Goal: Task Accomplishment & Management: Use online tool/utility

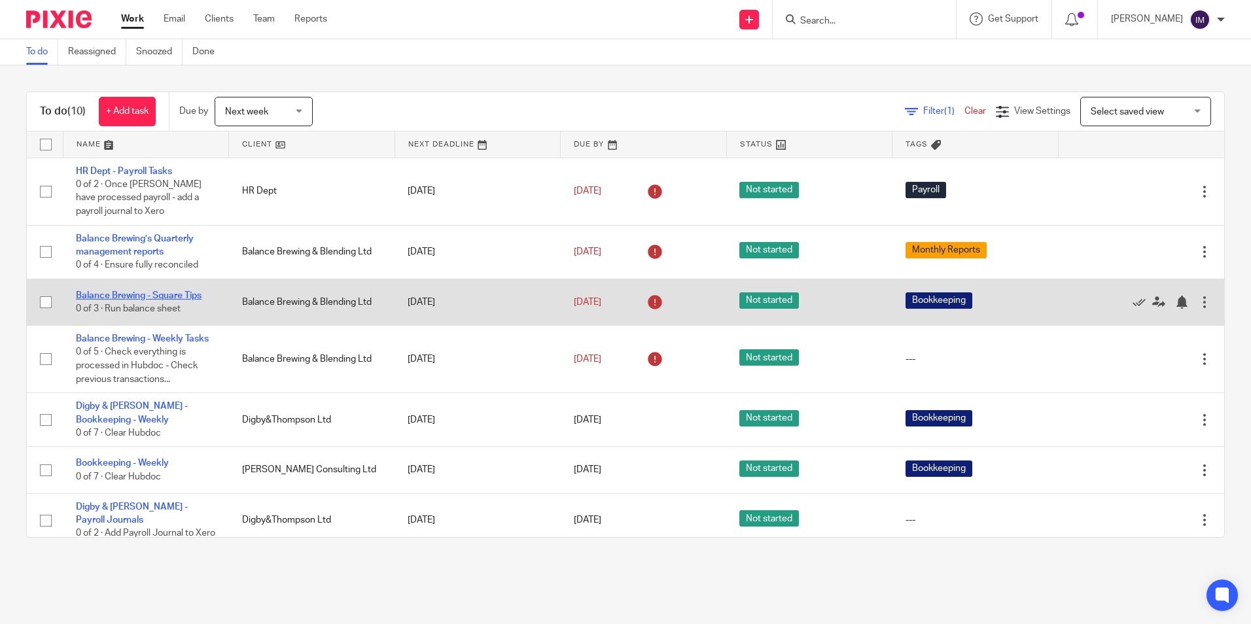
click at [147, 296] on link "Balance Brewing - Square Tips" at bounding box center [139, 295] width 126 height 9
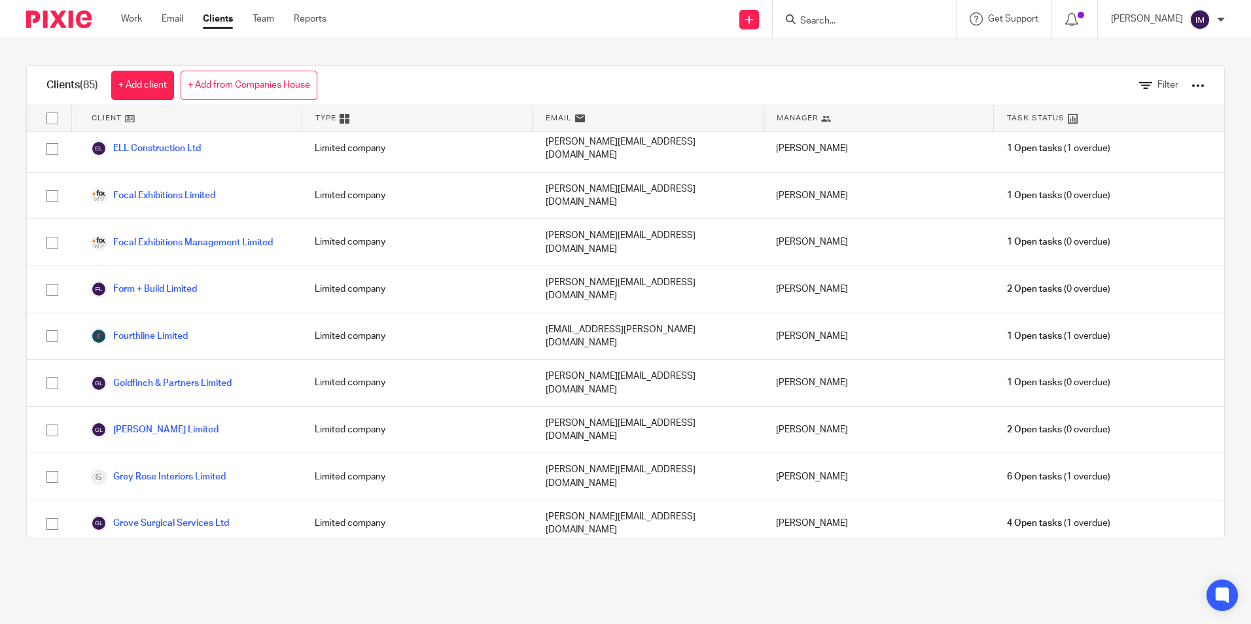
scroll to position [982, 0]
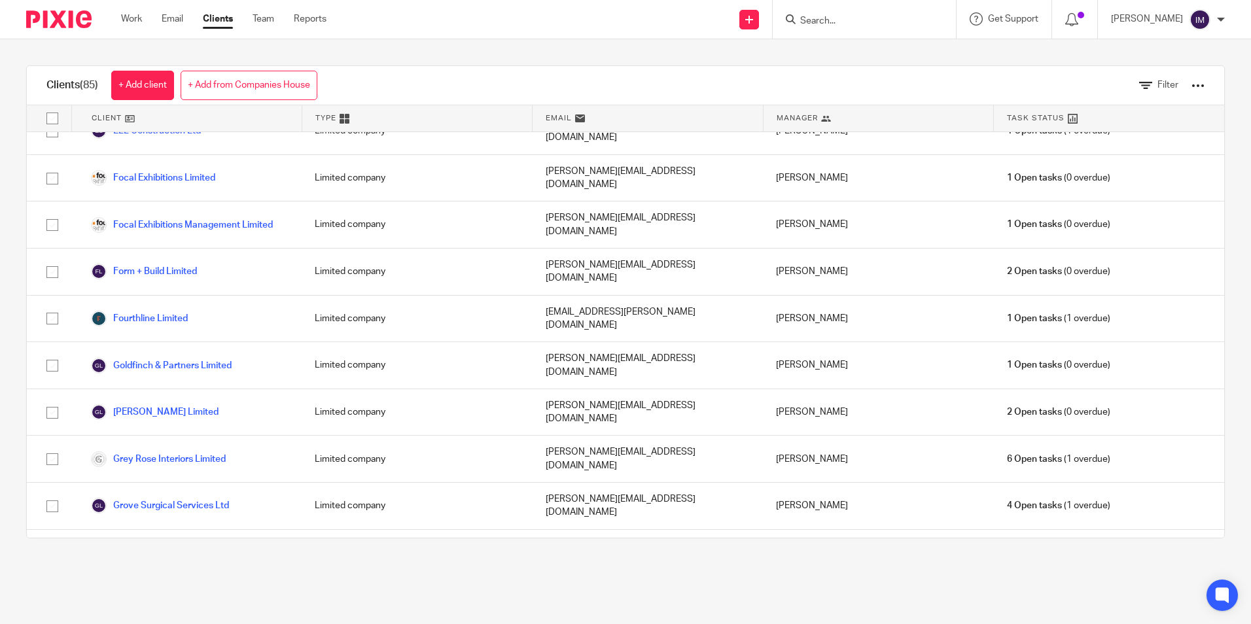
click at [133, 592] on link "HR Dept" at bounding box center [119, 600] width 57 height 16
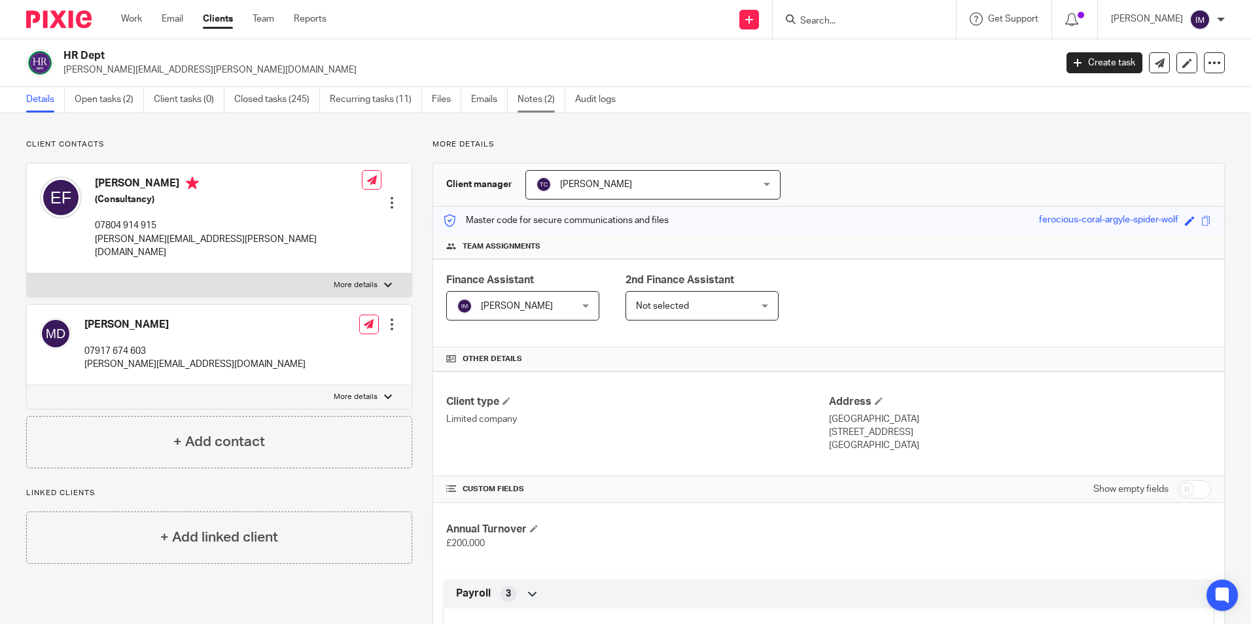
click at [541, 99] on link "Notes (2)" at bounding box center [542, 100] width 48 height 26
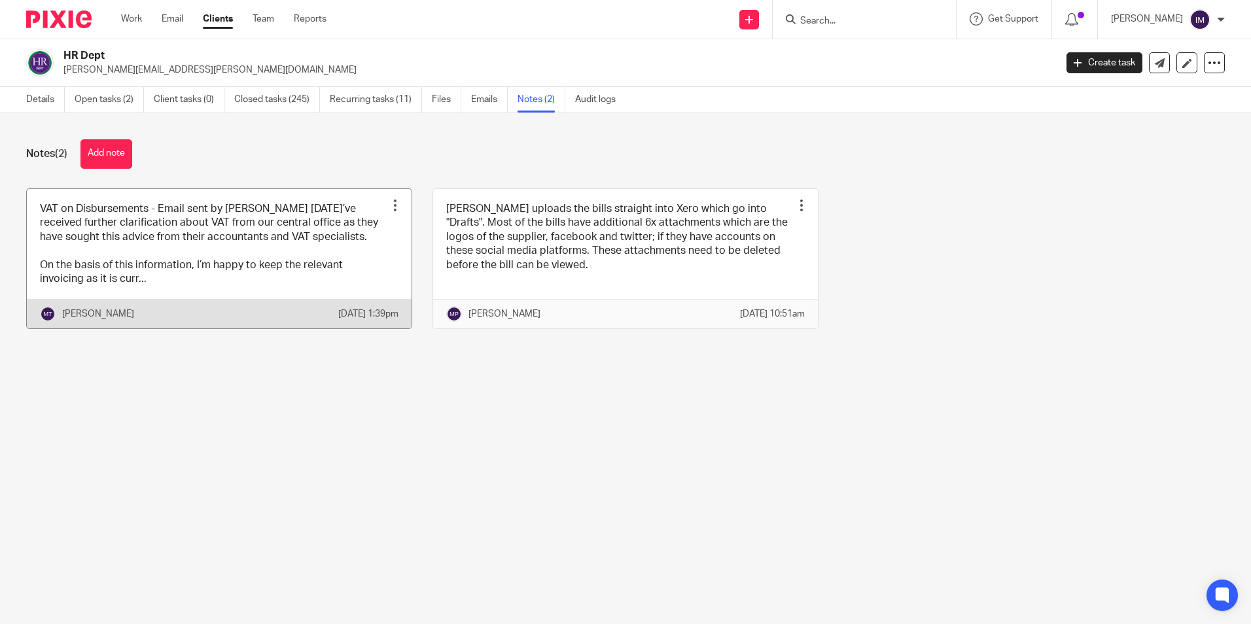
click at [149, 262] on link at bounding box center [219, 259] width 385 height 140
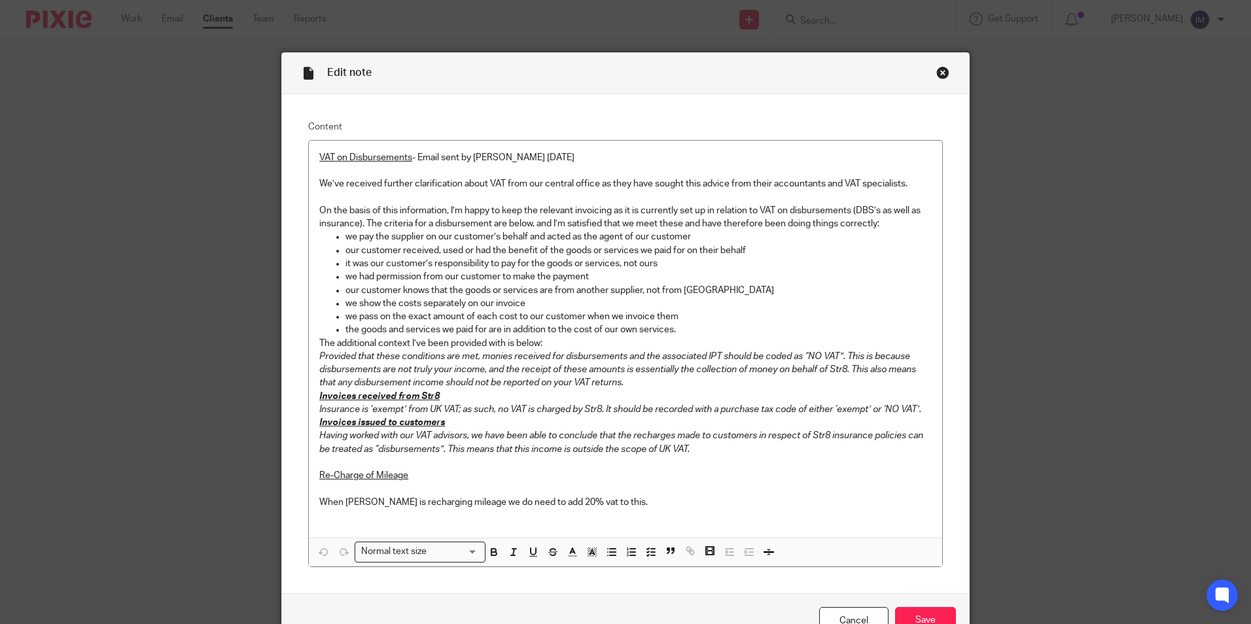
click at [939, 75] on div "Close this dialog window" at bounding box center [942, 72] width 13 height 13
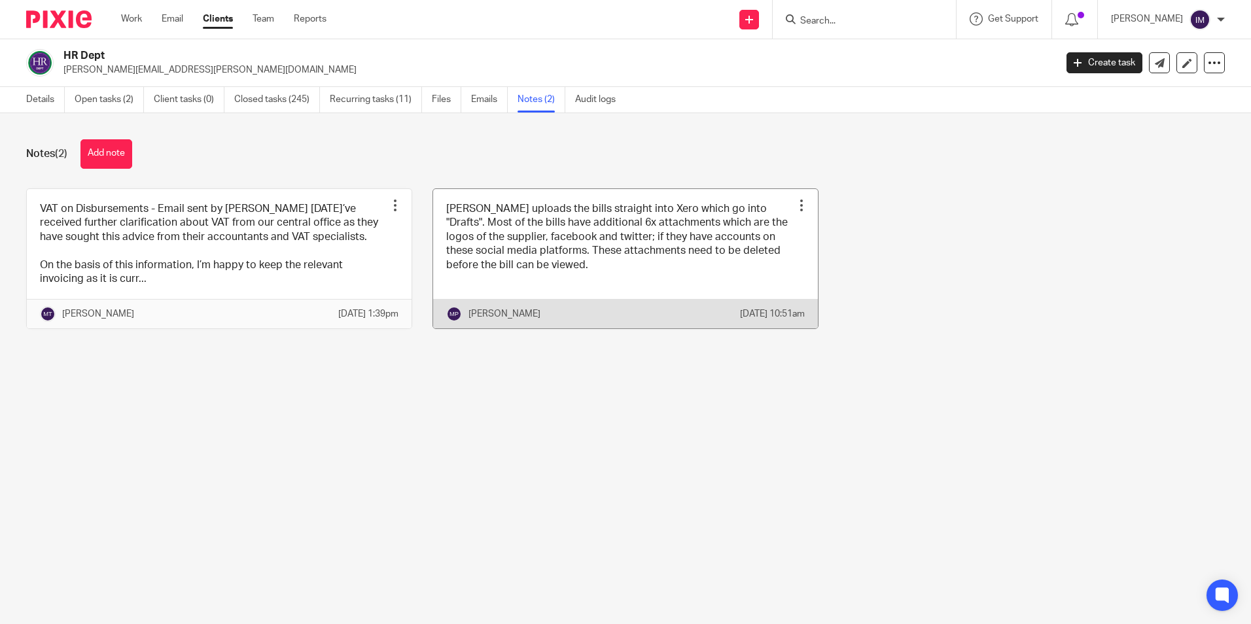
click at [540, 259] on link at bounding box center [625, 259] width 385 height 140
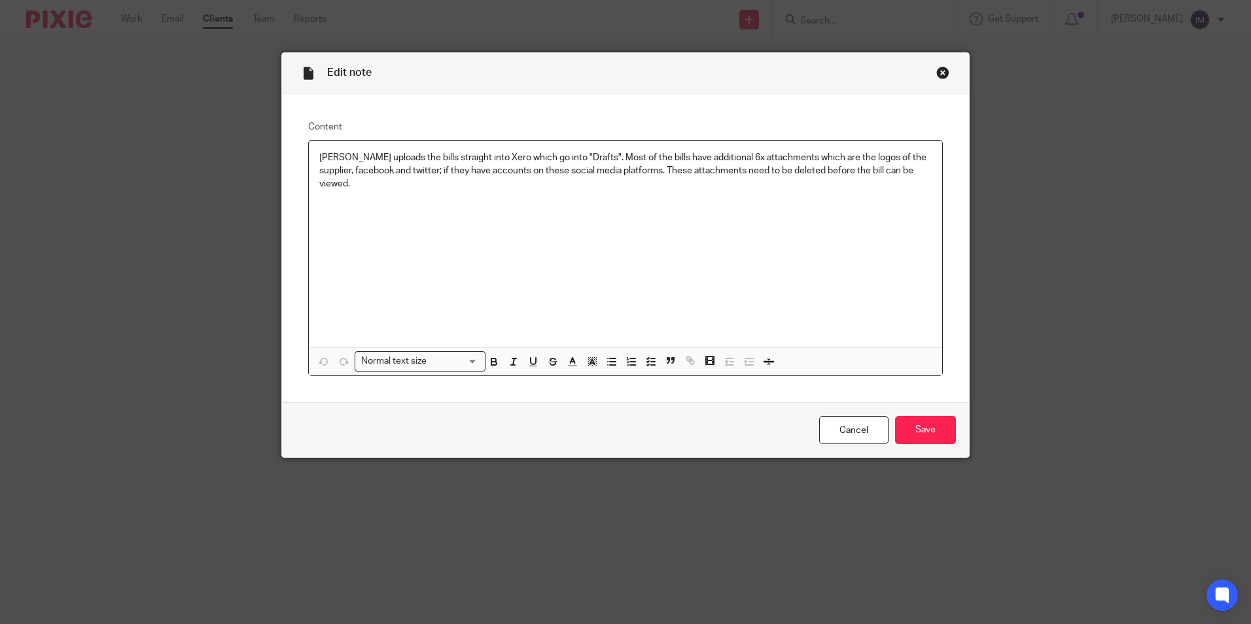
click at [936, 79] on div "Close this dialog window" at bounding box center [942, 72] width 13 height 13
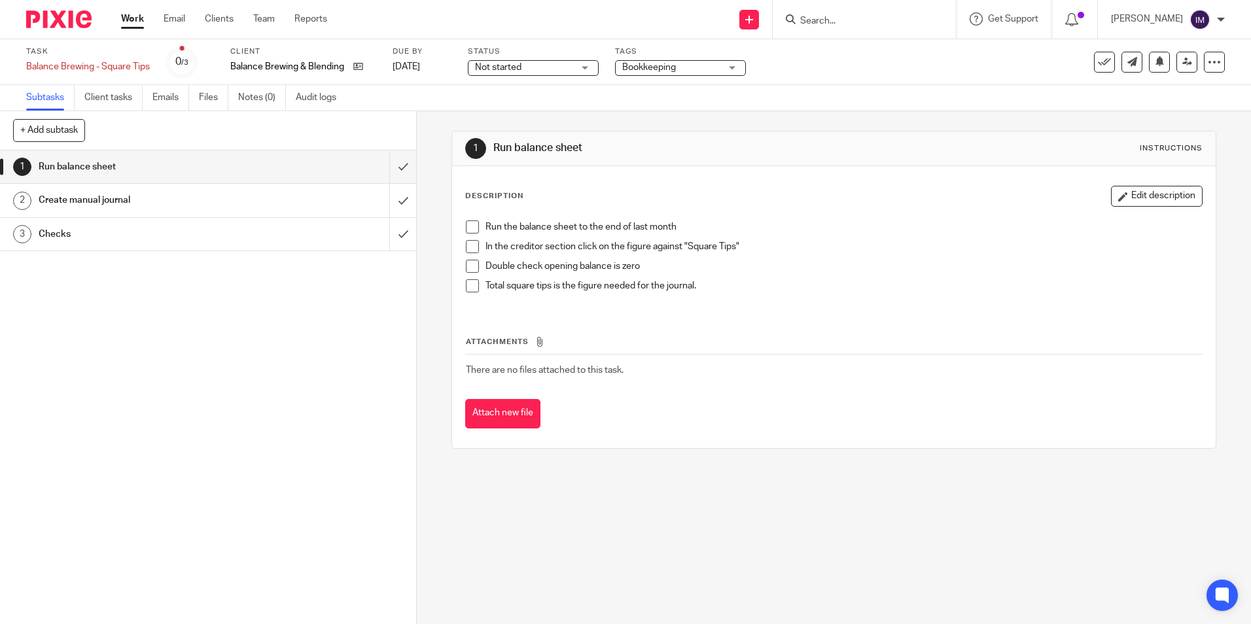
click at [205, 203] on h1 "Create manual journal" at bounding box center [151, 200] width 225 height 20
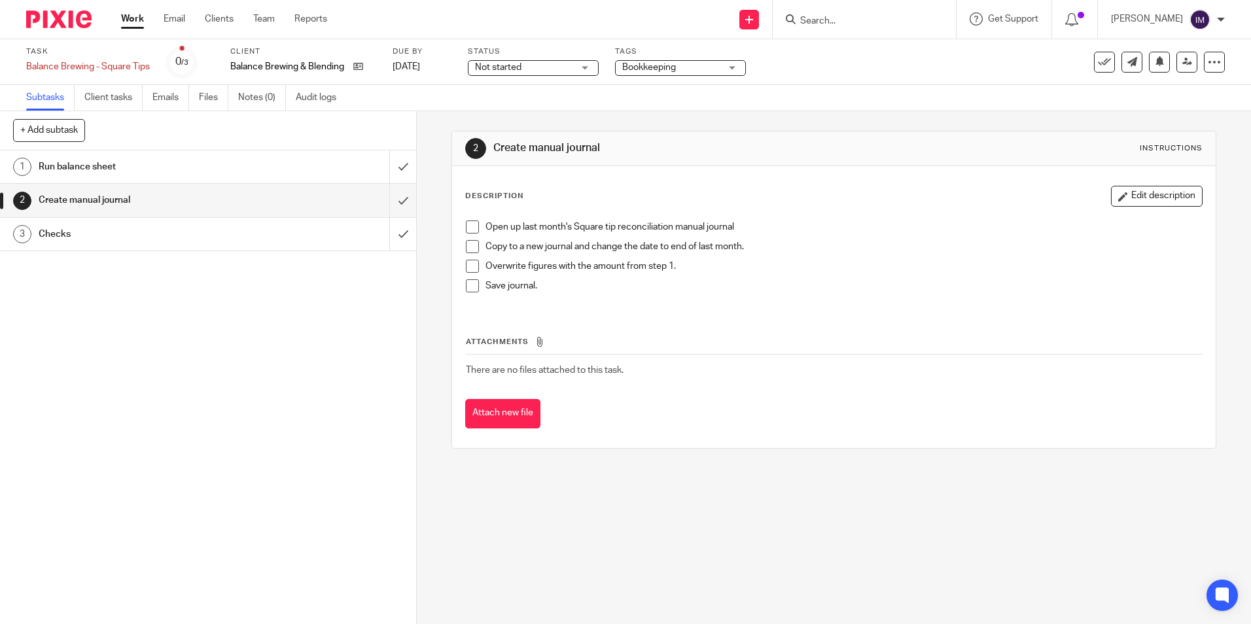
click at [230, 168] on h1 "Run balance sheet" at bounding box center [151, 167] width 225 height 20
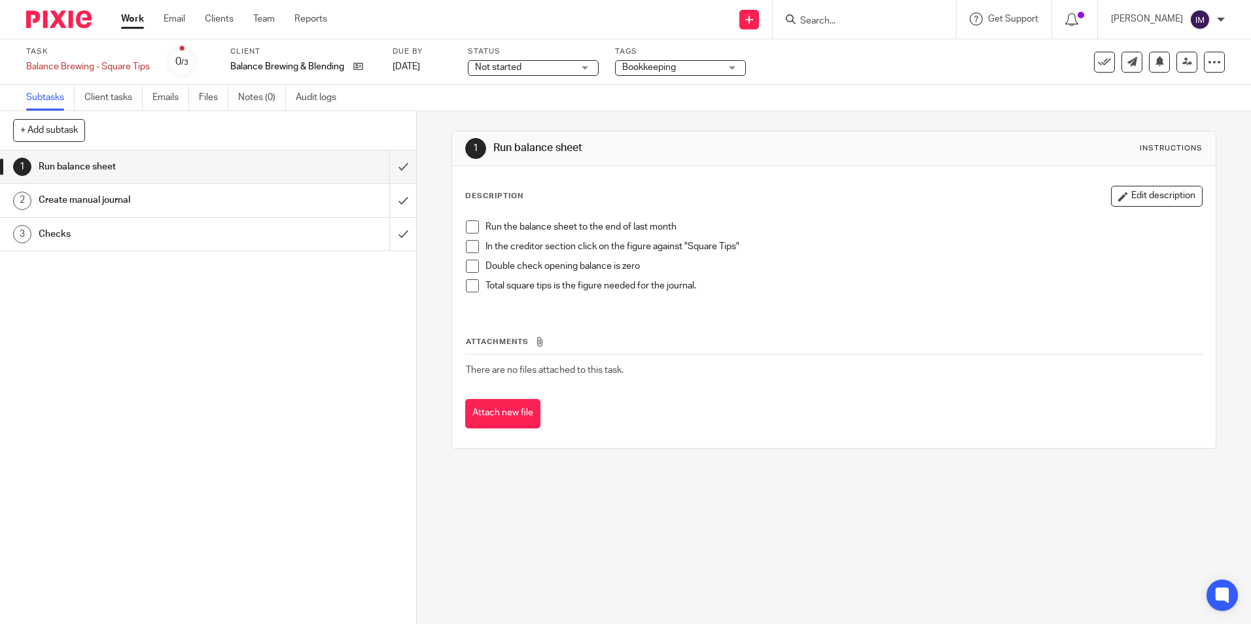
click at [225, 203] on h1 "Create manual journal" at bounding box center [151, 200] width 225 height 20
click at [141, 198] on h1 "Create manual journal" at bounding box center [151, 200] width 225 height 20
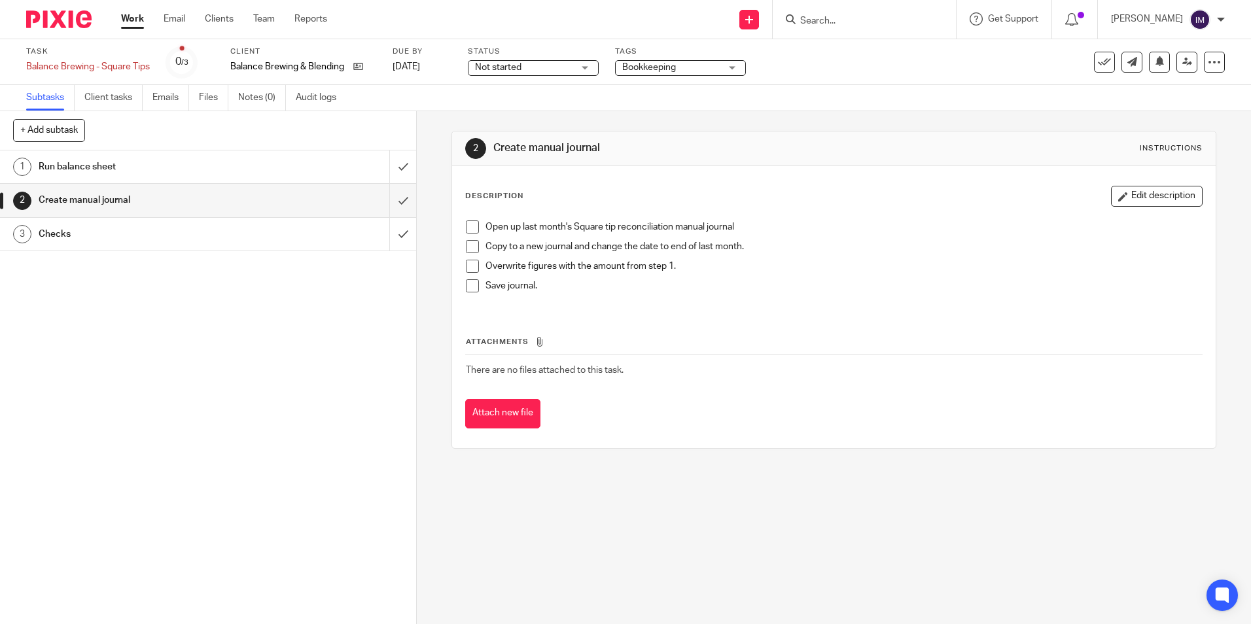
click at [148, 235] on h1 "Checks" at bounding box center [151, 234] width 225 height 20
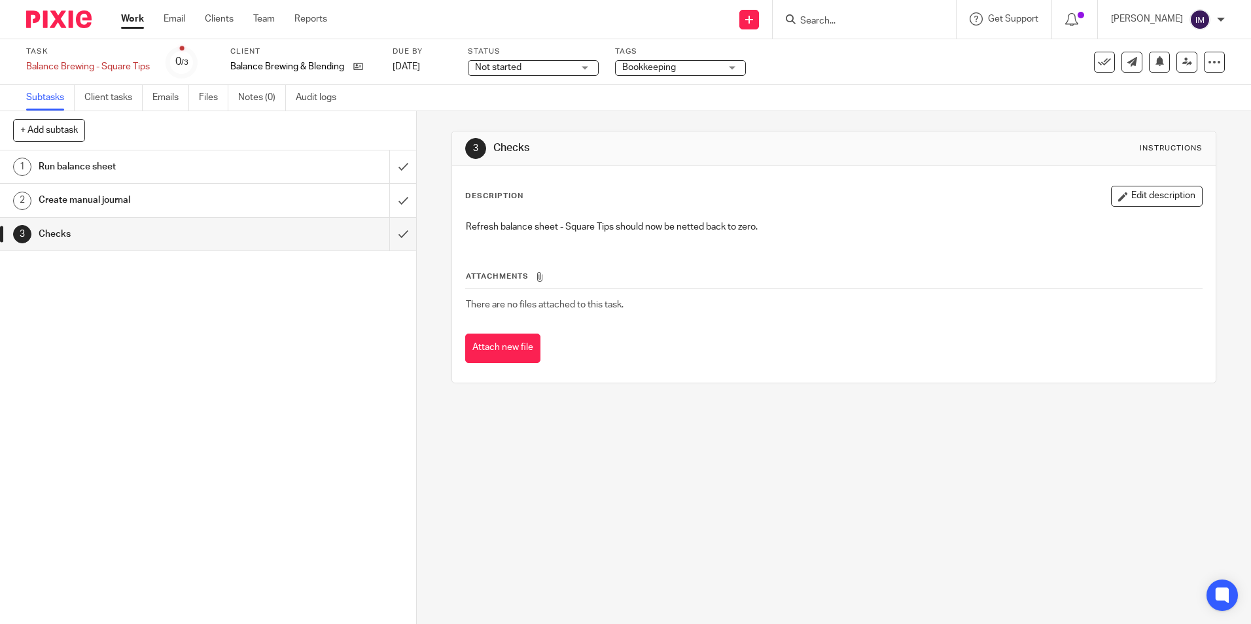
click at [145, 204] on h1 "Create manual journal" at bounding box center [151, 200] width 225 height 20
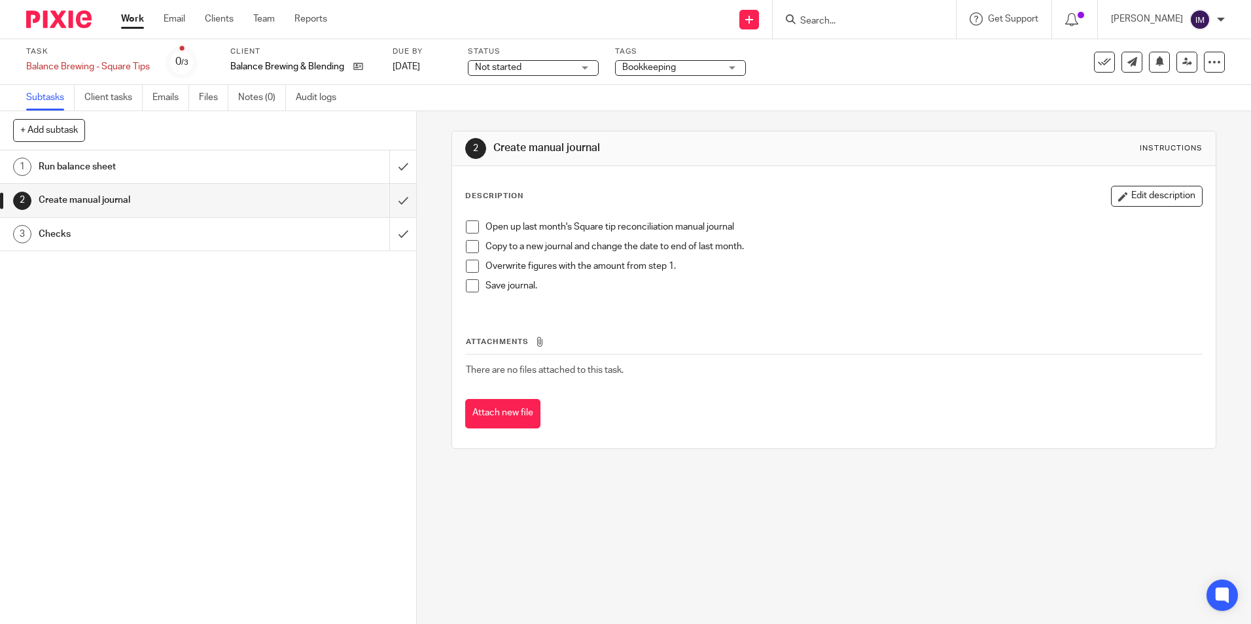
click at [152, 156] on link "1 Run balance sheet" at bounding box center [194, 167] width 389 height 33
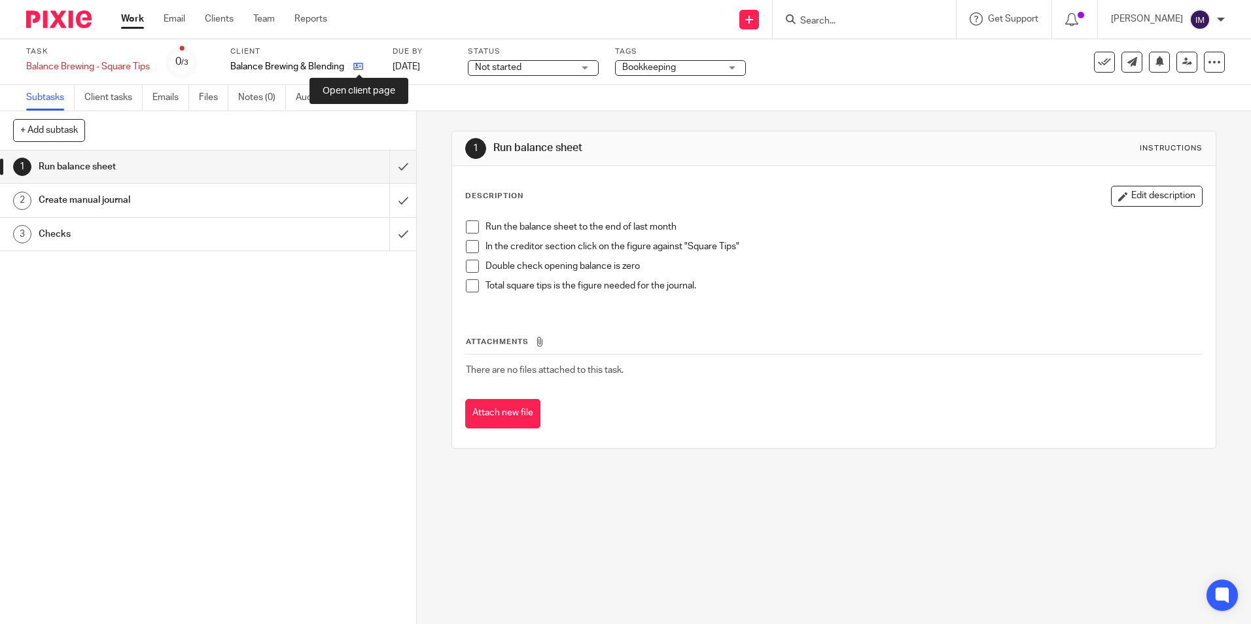
click at [357, 67] on icon at bounding box center [358, 67] width 10 height 10
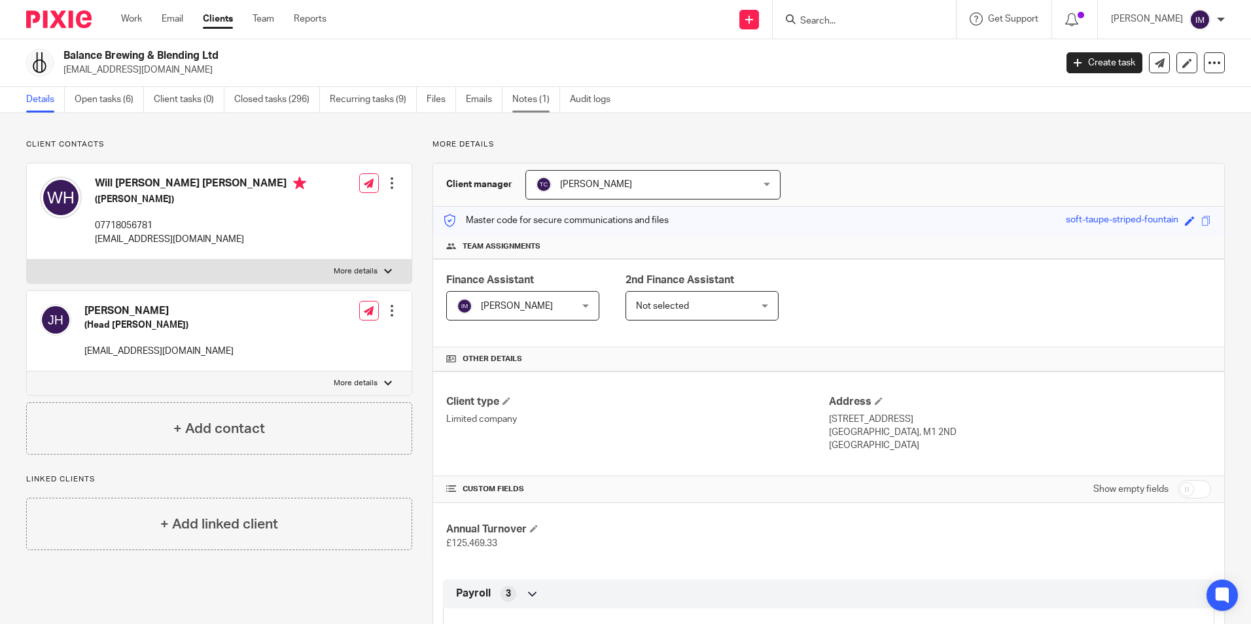
click at [529, 98] on link "Notes (1)" at bounding box center [536, 100] width 48 height 26
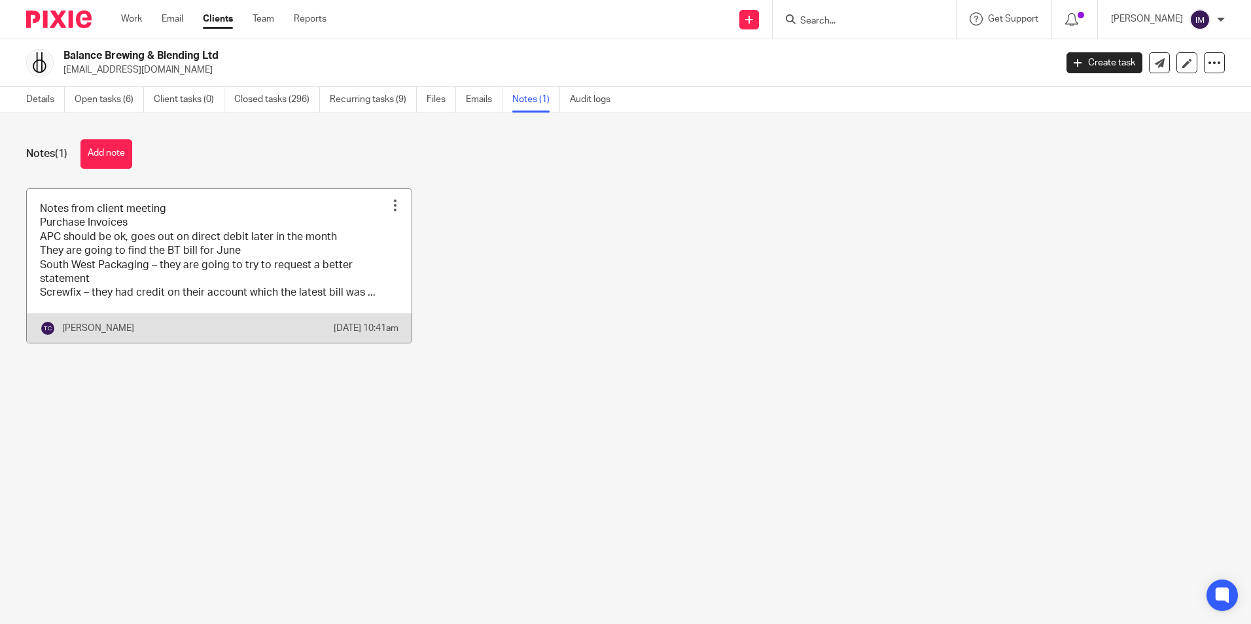
click at [197, 251] on link at bounding box center [219, 266] width 385 height 154
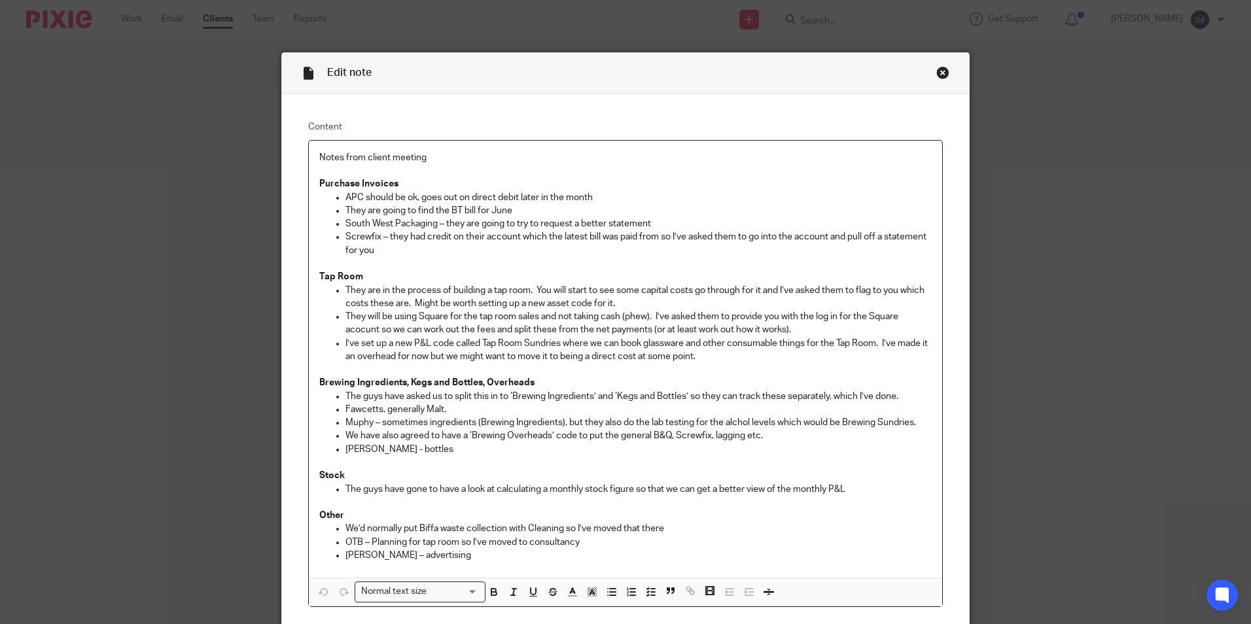
click at [938, 73] on div "Close this dialog window" at bounding box center [942, 72] width 13 height 13
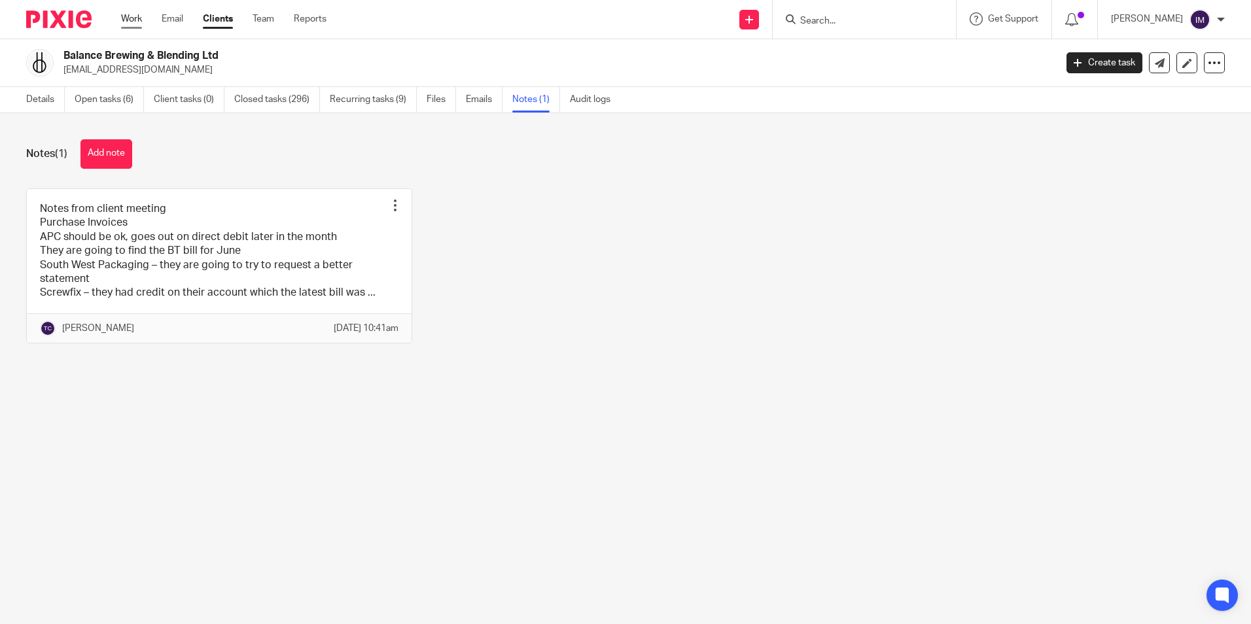
click at [129, 22] on link "Work" at bounding box center [131, 18] width 21 height 13
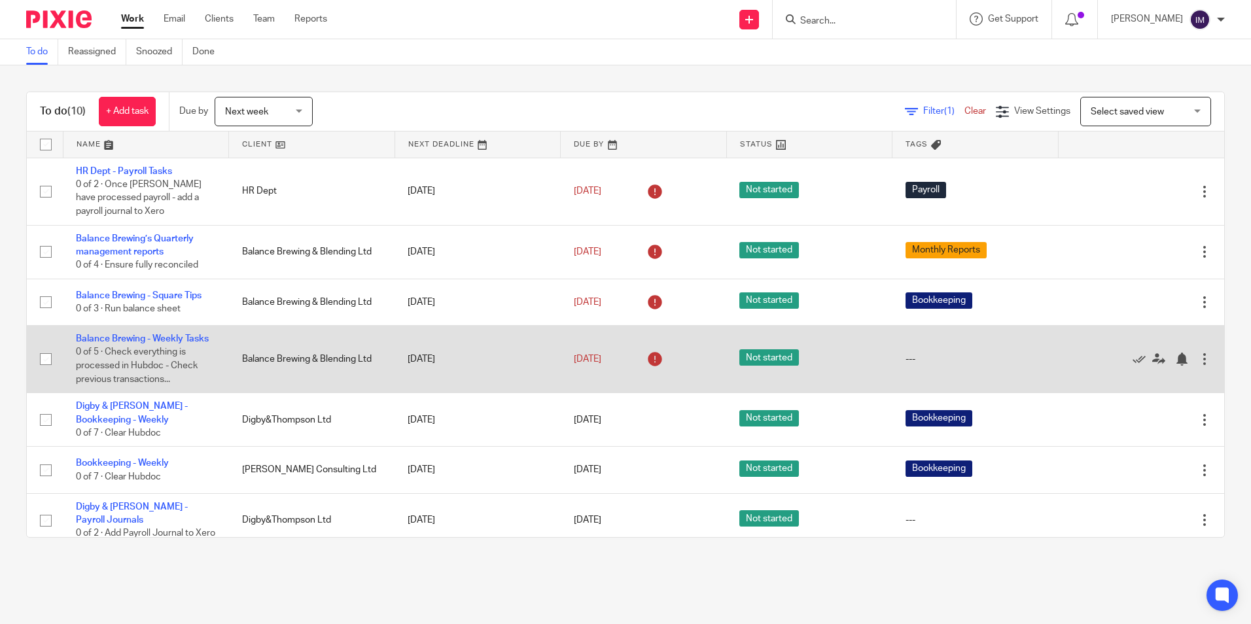
click at [167, 349] on span "0 of 5 · Check everything is processed in Hubdoc - Check previous transactions.…" at bounding box center [137, 366] width 122 height 36
click at [167, 336] on link "Balance Brewing - Weekly Tasks" at bounding box center [142, 338] width 133 height 9
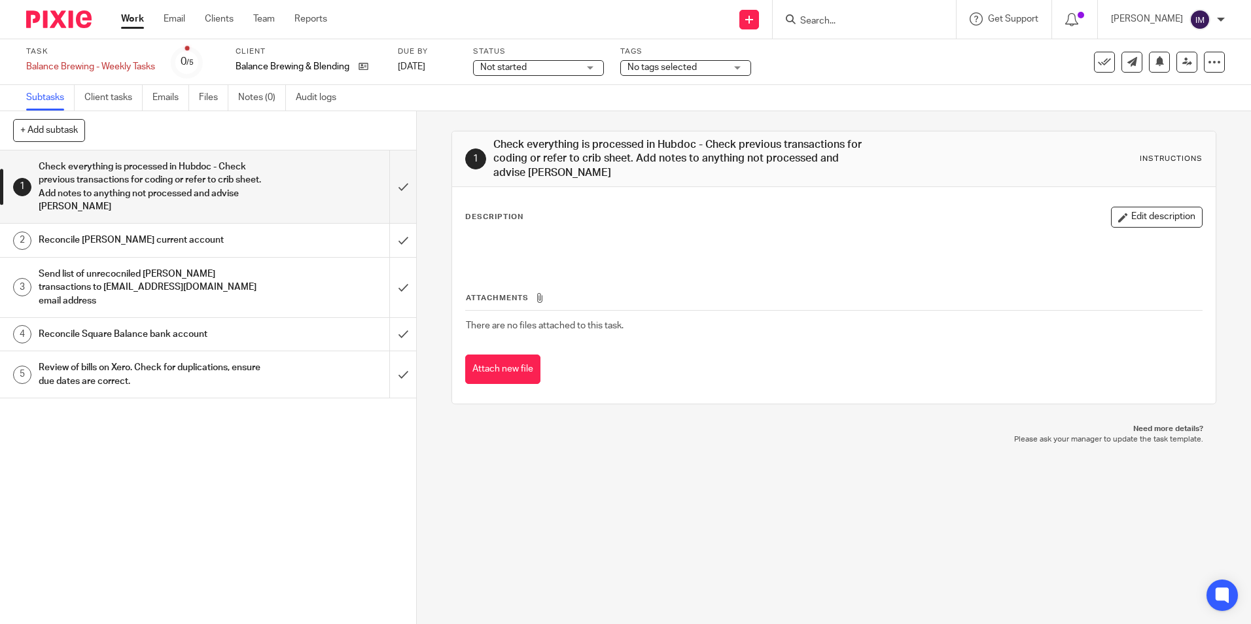
click at [175, 243] on h1 "Reconcile [PERSON_NAME] current account" at bounding box center [151, 240] width 225 height 20
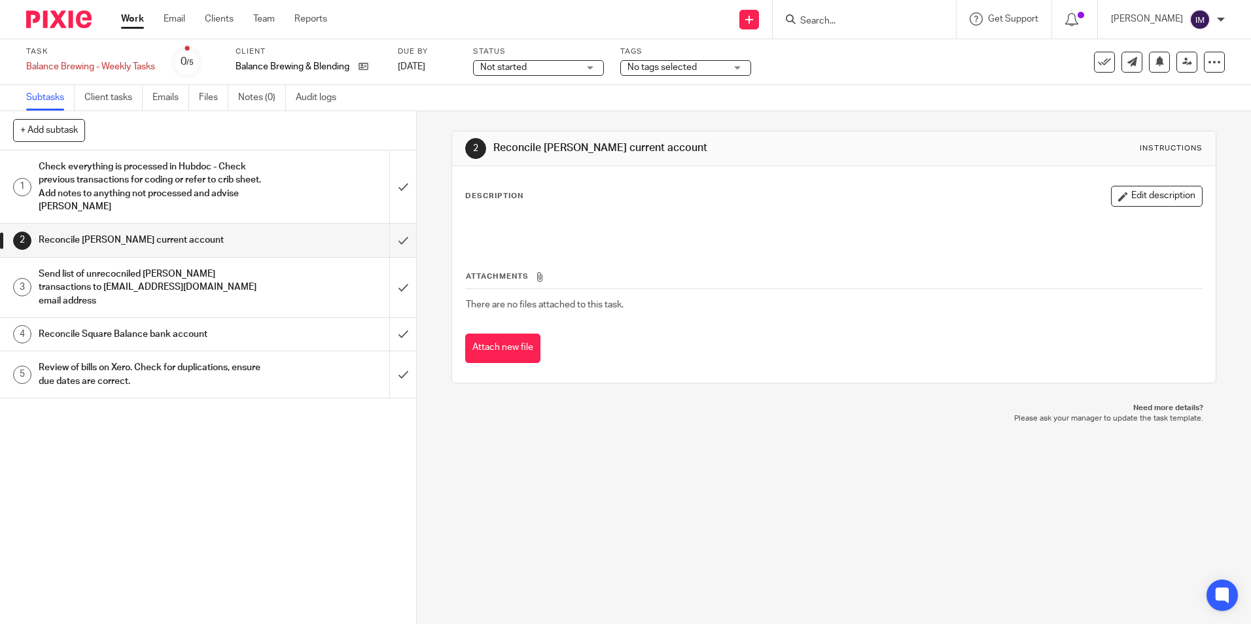
click at [186, 279] on h1 "Send list of unrecocniled Starling transactions to hello@balancebrewing.co emai…" at bounding box center [151, 287] width 225 height 46
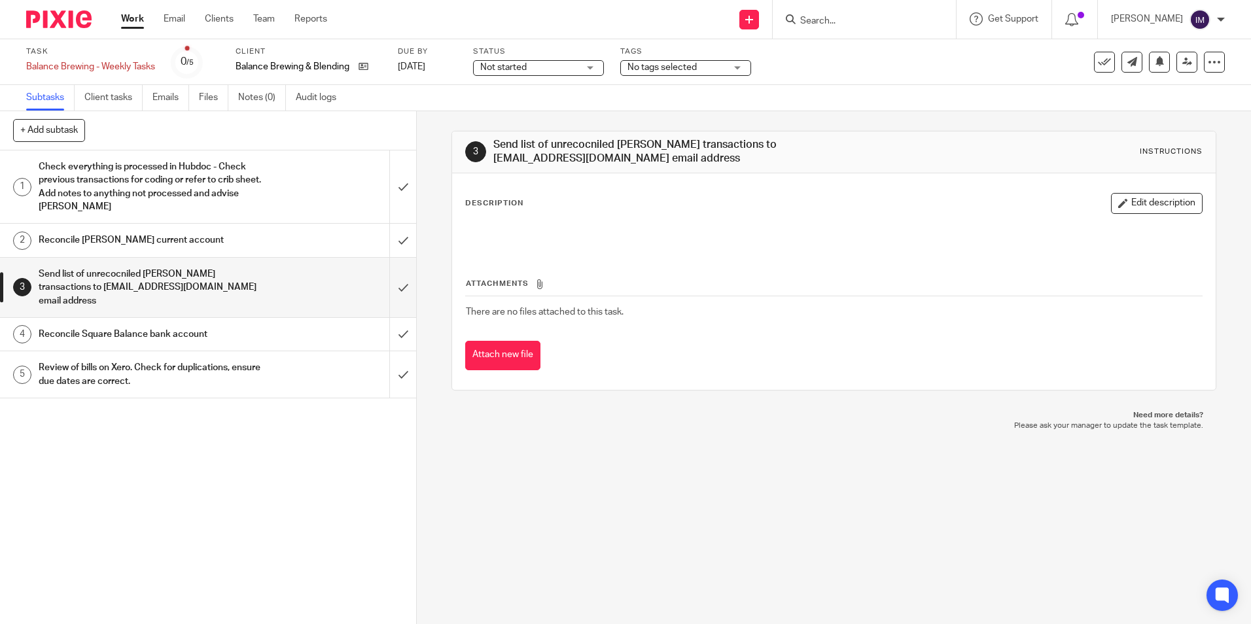
click at [187, 325] on h1 "Reconcile Square Balance bank account" at bounding box center [151, 335] width 225 height 20
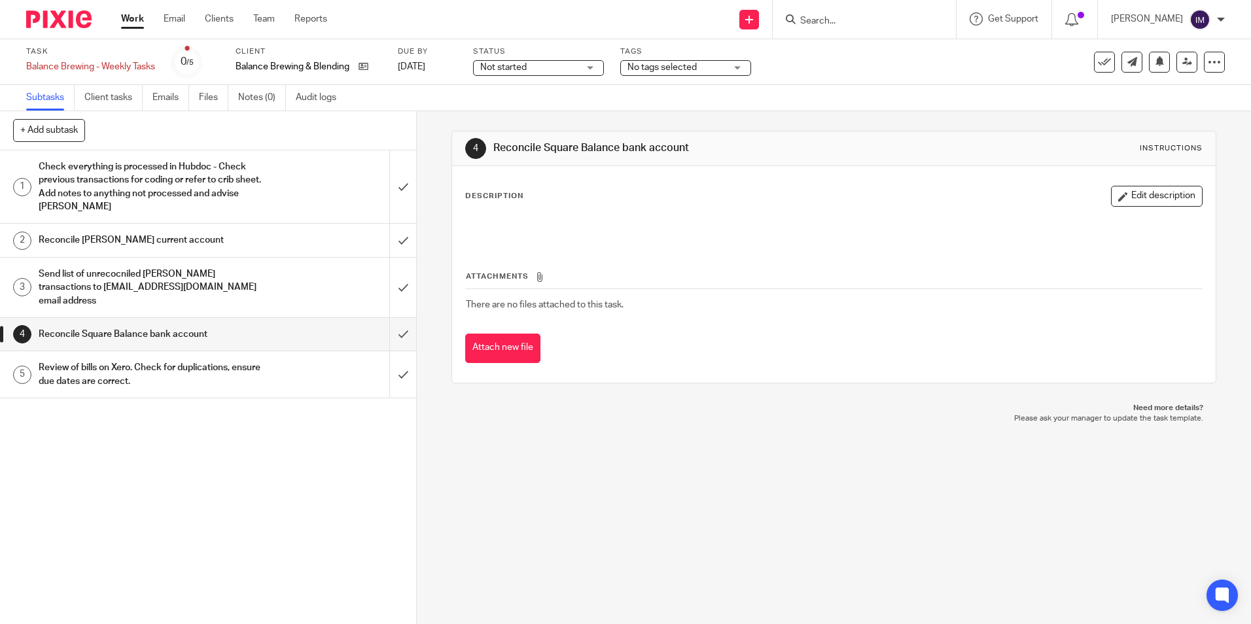
click at [133, 18] on link "Work" at bounding box center [132, 18] width 23 height 13
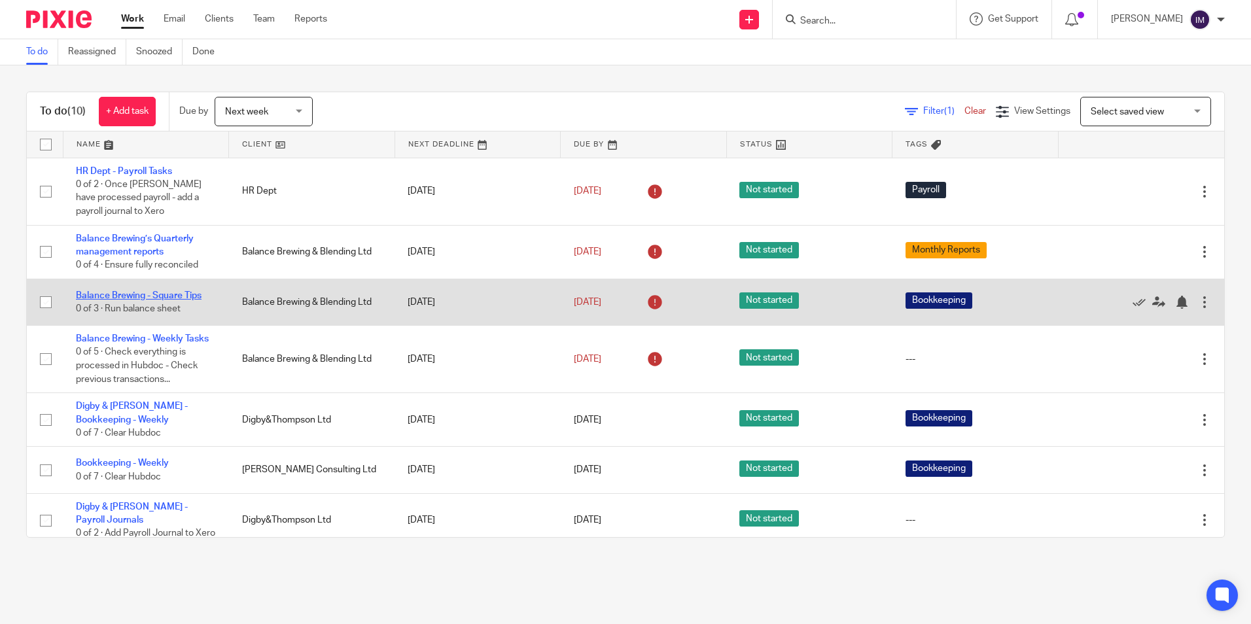
click at [154, 296] on link "Balance Brewing - Square Tips" at bounding box center [139, 295] width 126 height 9
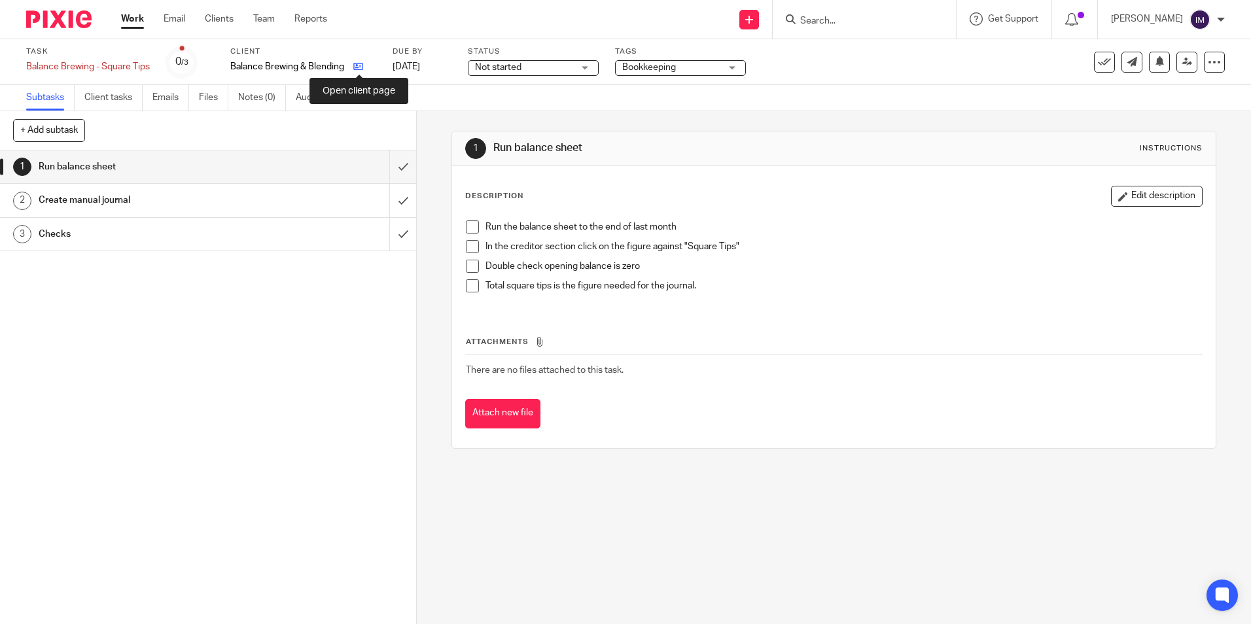
click at [359, 67] on icon at bounding box center [358, 67] width 10 height 10
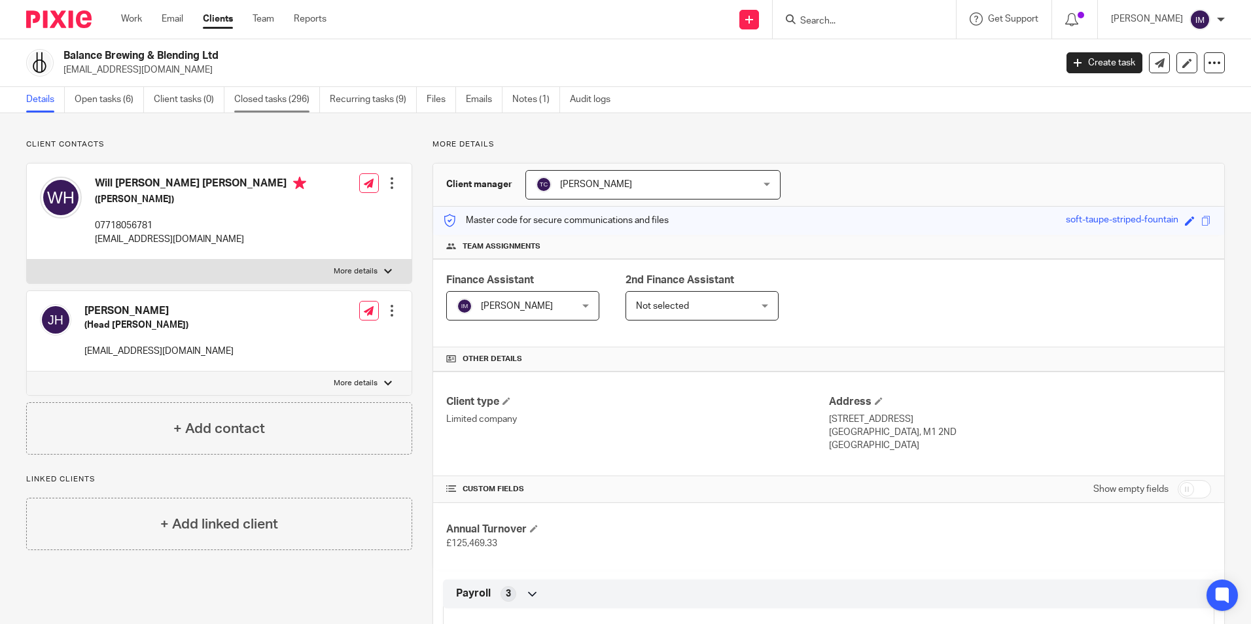
click at [272, 105] on link "Closed tasks (296)" at bounding box center [277, 100] width 86 height 26
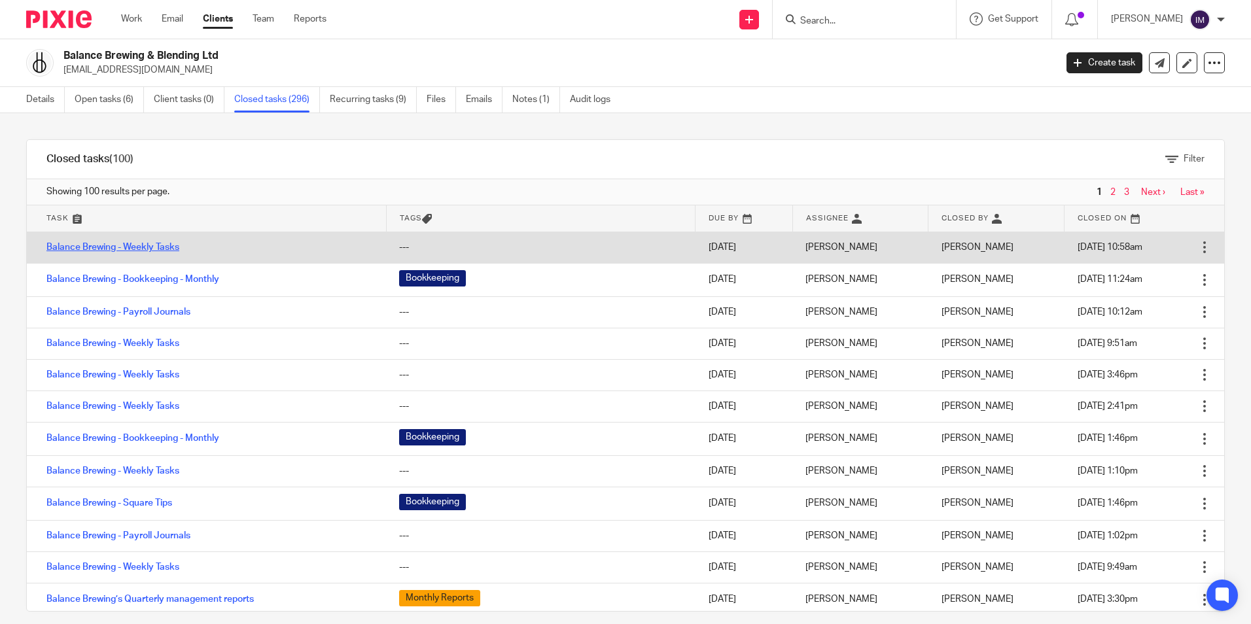
click at [123, 250] on link "Balance Brewing - Weekly Tasks" at bounding box center [112, 247] width 133 height 9
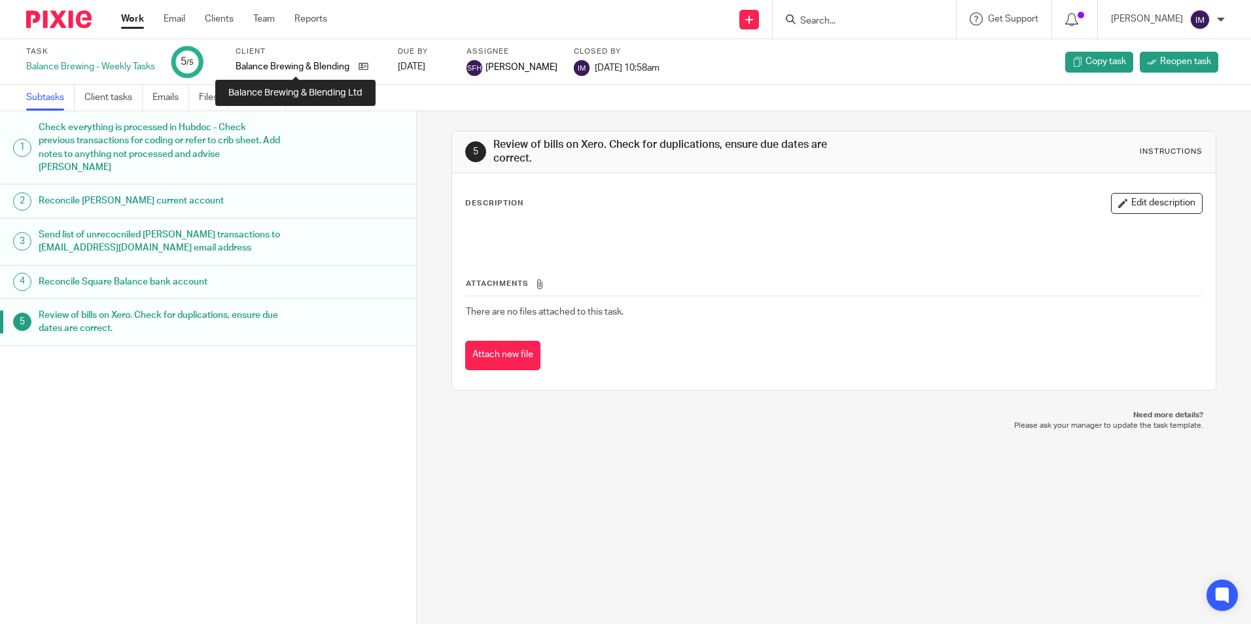
click at [274, 67] on p "Balance Brewing & Blending Ltd" at bounding box center [294, 66] width 116 height 13
click at [135, 7] on div "Work Email Clients Team Reports Work Email Clients Team Reports Settings" at bounding box center [227, 19] width 239 height 39
click at [135, 14] on link "Work" at bounding box center [132, 18] width 23 height 13
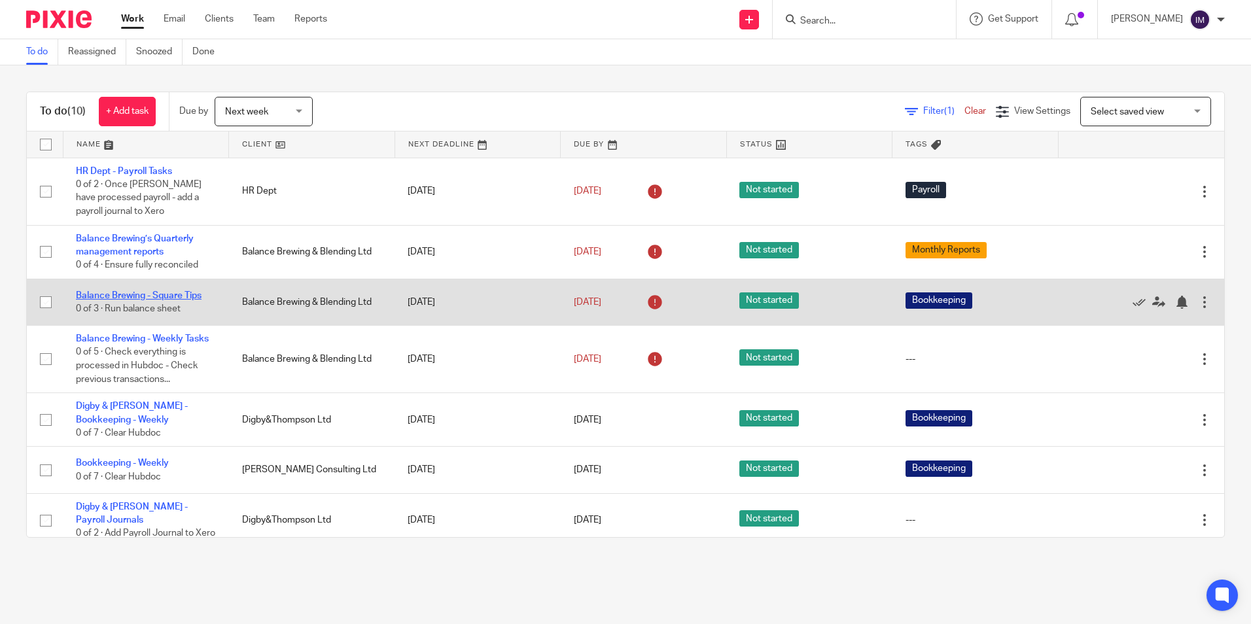
click at [164, 296] on link "Balance Brewing - Square Tips" at bounding box center [139, 295] width 126 height 9
